Goal: Information Seeking & Learning: Learn about a topic

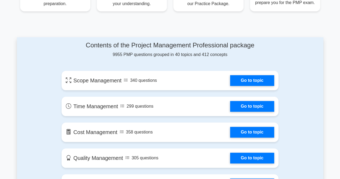
scroll to position [297, 0]
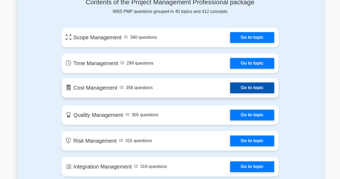
click at [250, 87] on link "Go to topic" at bounding box center [252, 87] width 44 height 11
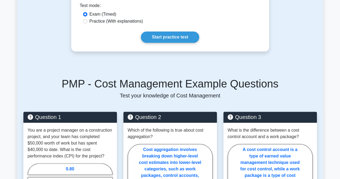
scroll to position [179, 0]
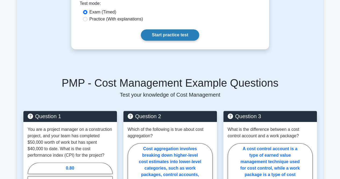
click at [172, 29] on link "Start practice test" at bounding box center [170, 34] width 58 height 11
